Goal: Task Accomplishment & Management: Complete application form

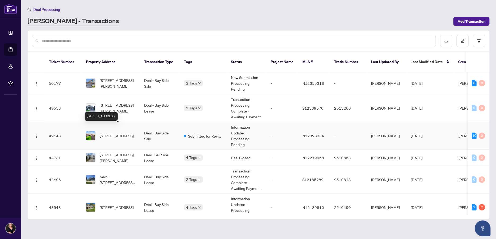
click at [121, 133] on span "[STREET_ADDRESS]" at bounding box center [117, 136] width 34 height 6
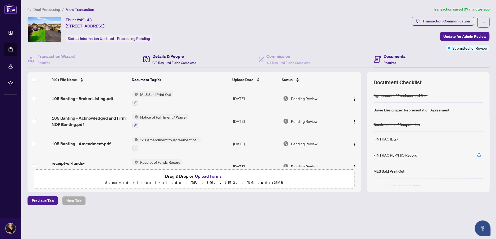
click at [156, 57] on h4 "Details & People" at bounding box center [174, 56] width 44 height 6
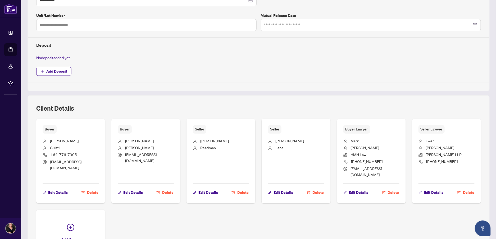
scroll to position [158, 0]
click at [425, 192] on span "Edit Details" at bounding box center [434, 192] width 20 height 8
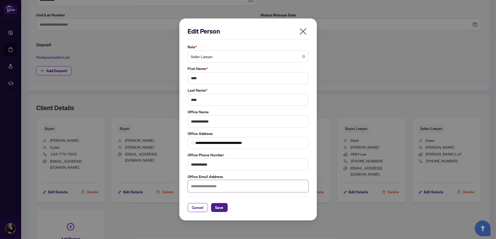
click at [212, 187] on input "text" at bounding box center [248, 186] width 121 height 12
paste input "**********"
type input "**********"
click at [219, 210] on span "Save" at bounding box center [219, 208] width 8 height 8
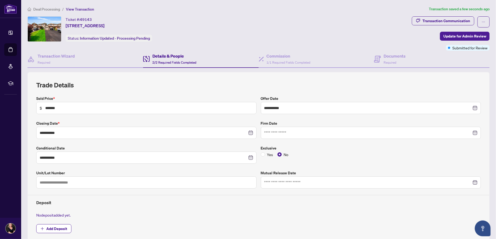
scroll to position [0, 0]
click at [453, 35] on span "Update for Admin Review" at bounding box center [464, 36] width 43 height 8
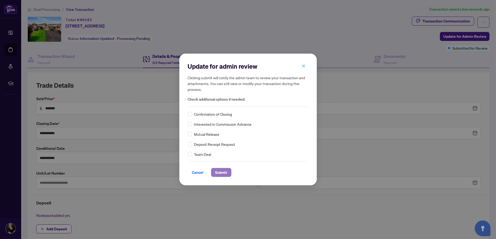
click at [220, 171] on span "Submit" at bounding box center [221, 172] width 12 height 8
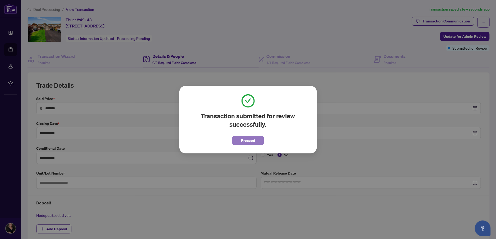
click at [249, 138] on span "Proceed" at bounding box center [248, 140] width 14 height 8
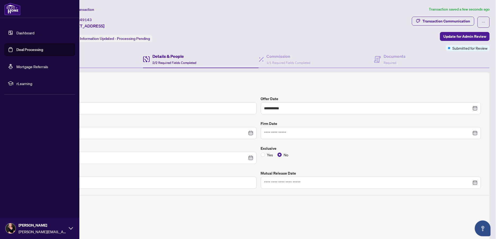
click at [16, 30] on link "Dashboard" at bounding box center [25, 32] width 18 height 5
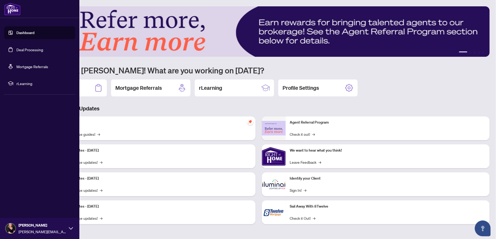
drag, startPoint x: 18, startPoint y: 49, endPoint x: 31, endPoint y: 50, distance: 12.8
click at [18, 49] on link "Deal Processing" at bounding box center [29, 49] width 27 height 5
